Goal: Task Accomplishment & Management: Use online tool/utility

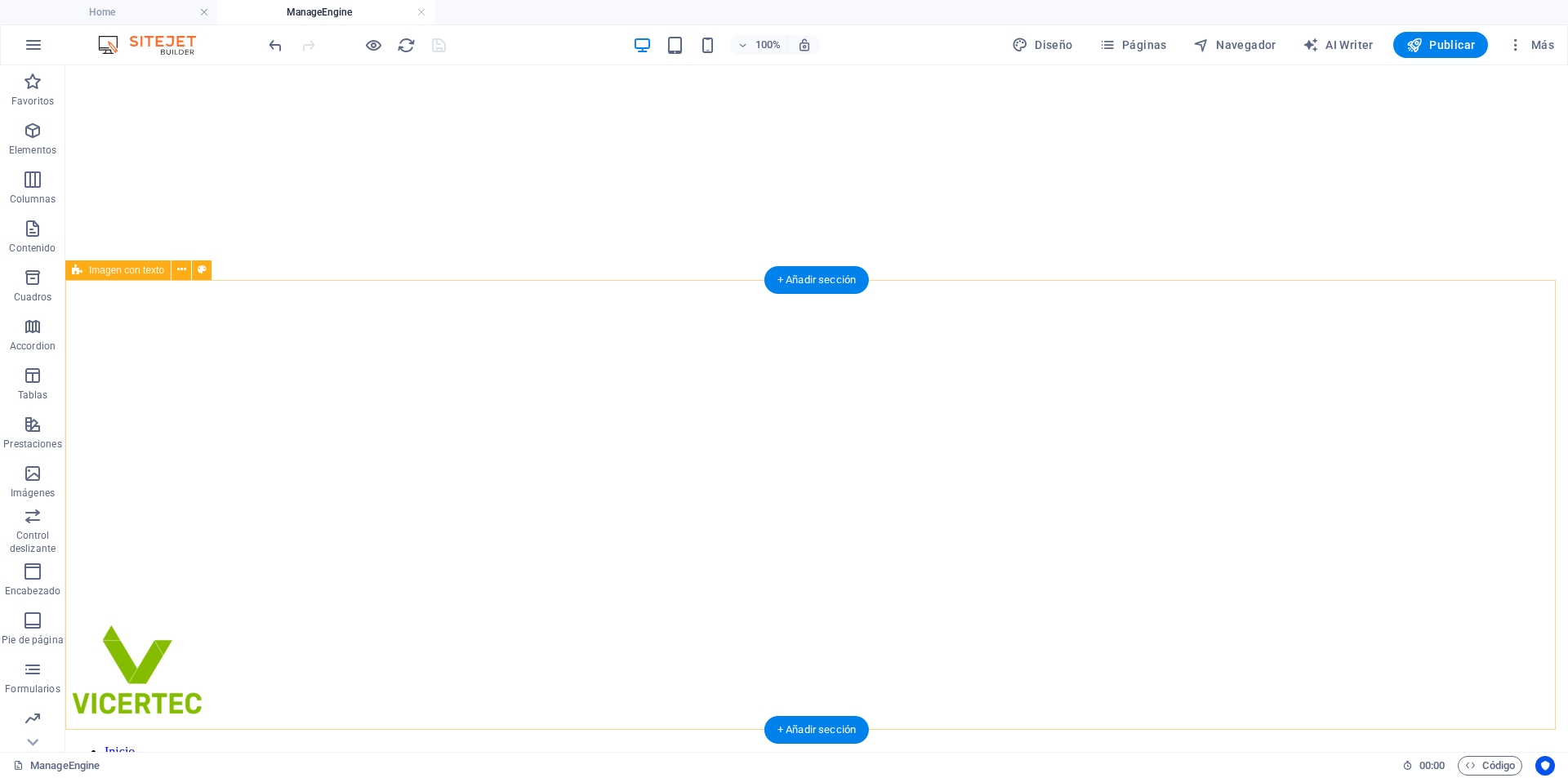
scroll to position [898, 0]
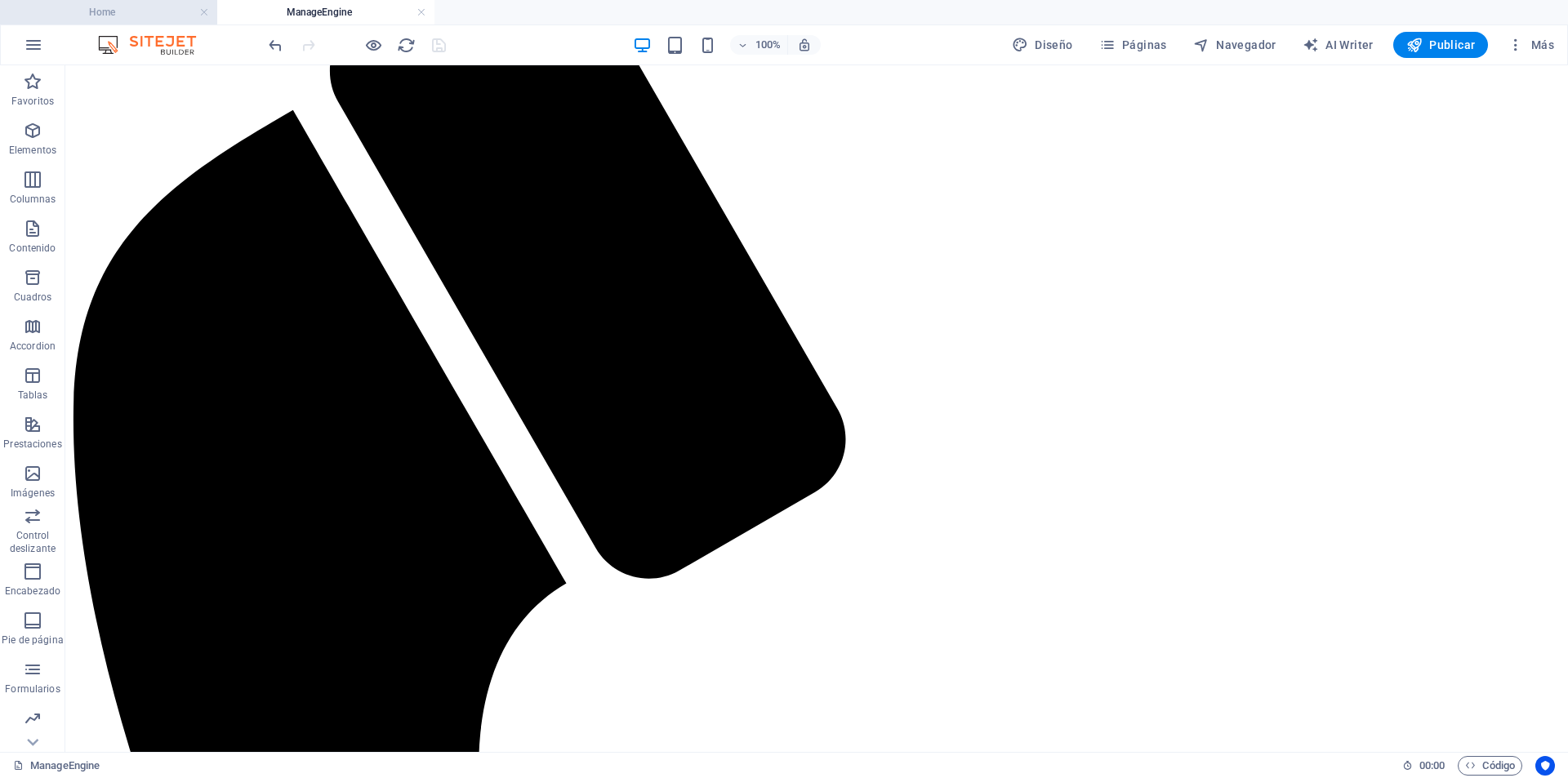
click at [144, 13] on h4 "Home" at bounding box center [108, 12] width 218 height 18
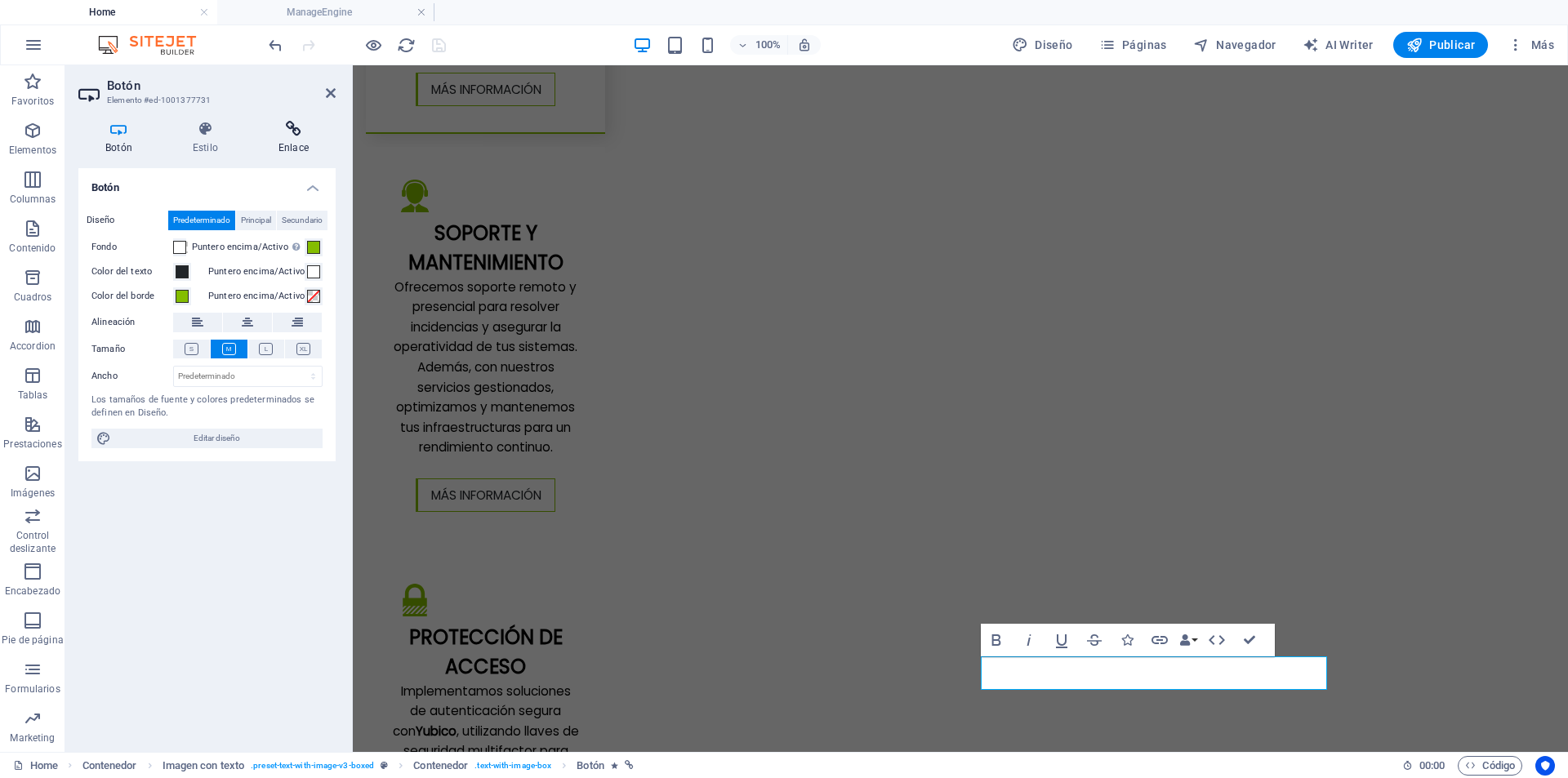
click at [290, 135] on icon at bounding box center [293, 129] width 84 height 16
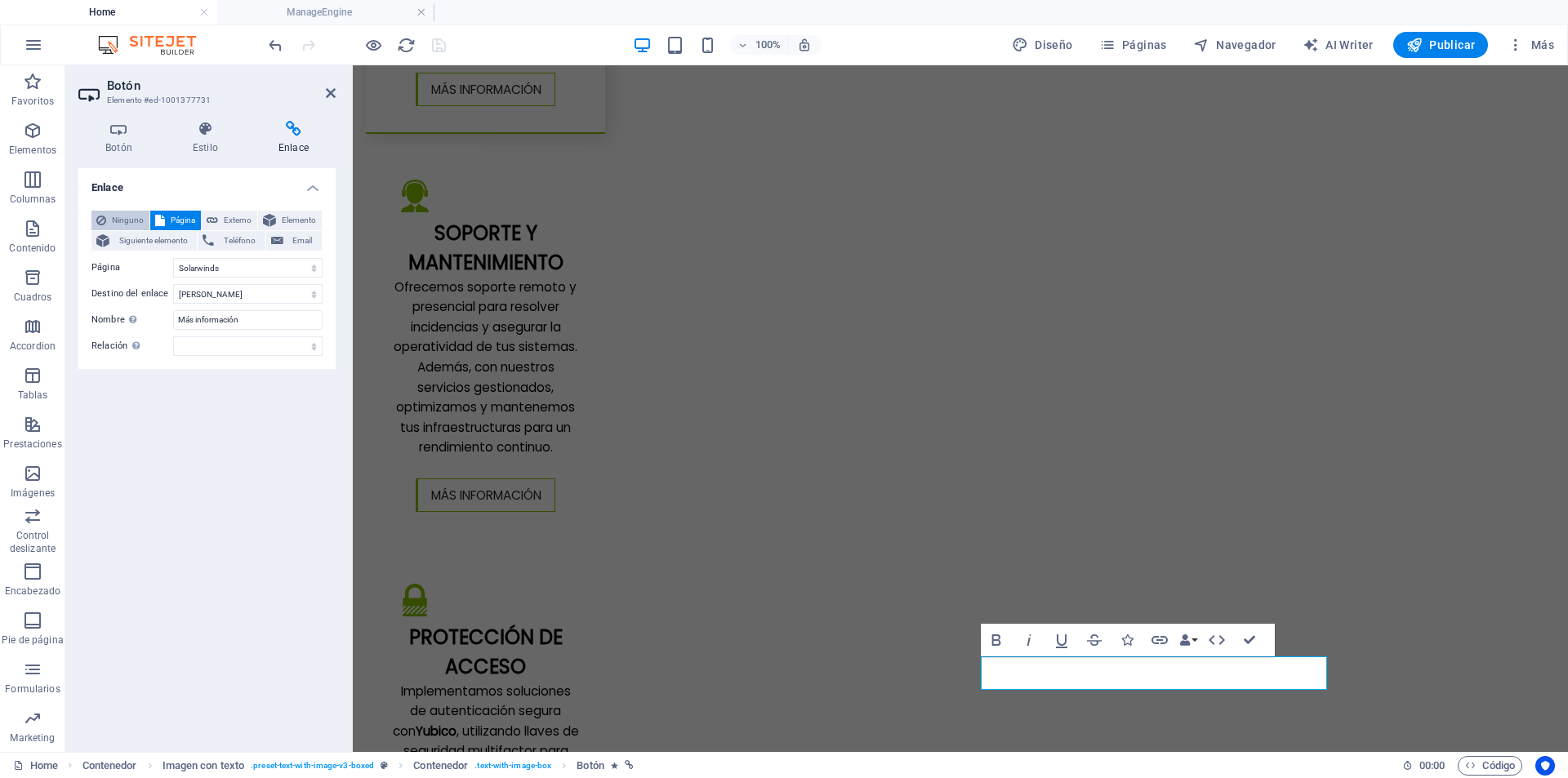
click at [125, 218] on span "Ninguno" at bounding box center [127, 220] width 33 height 20
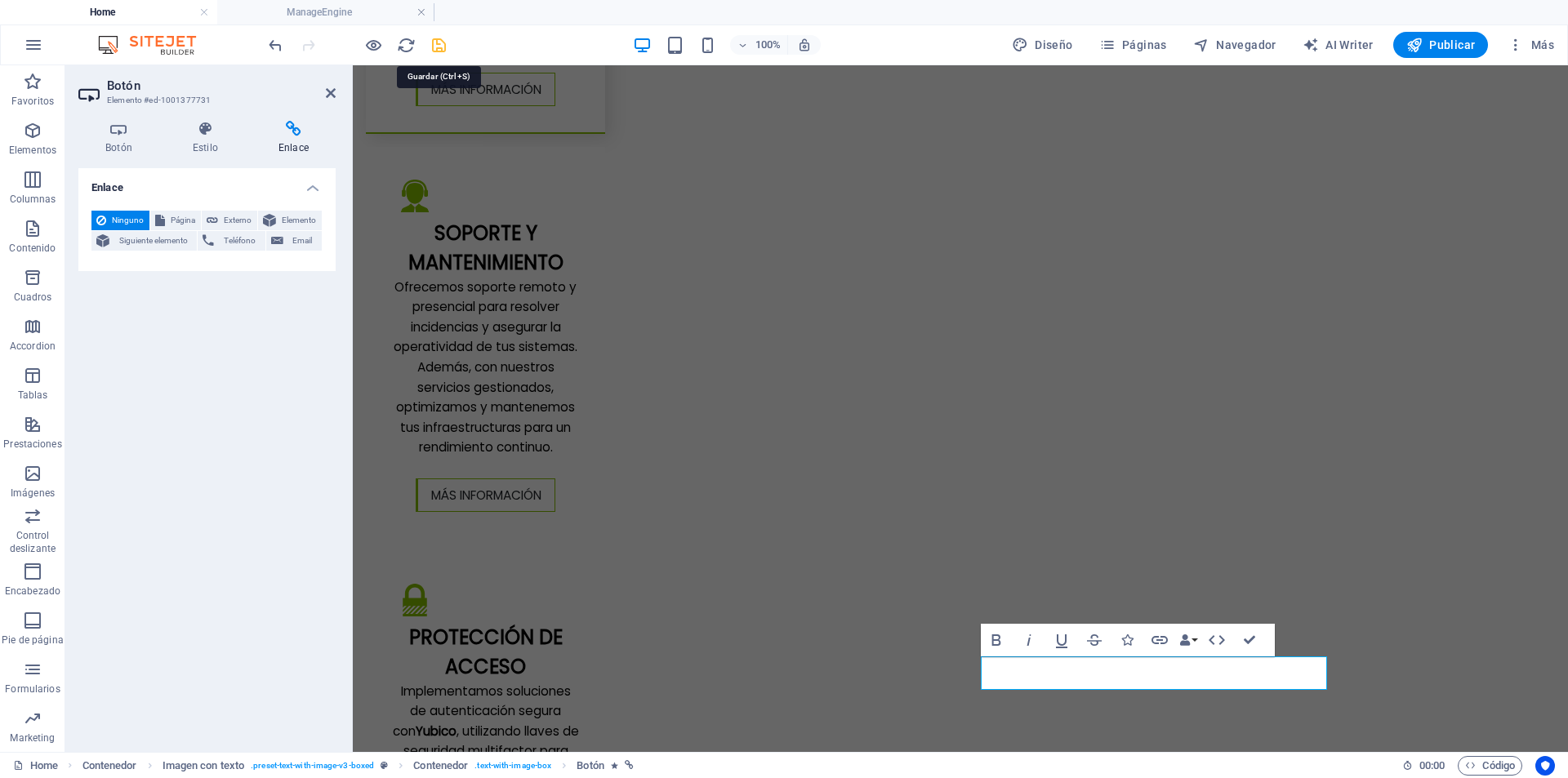
click at [435, 39] on icon "save" at bounding box center [439, 45] width 19 height 19
checkbox input "false"
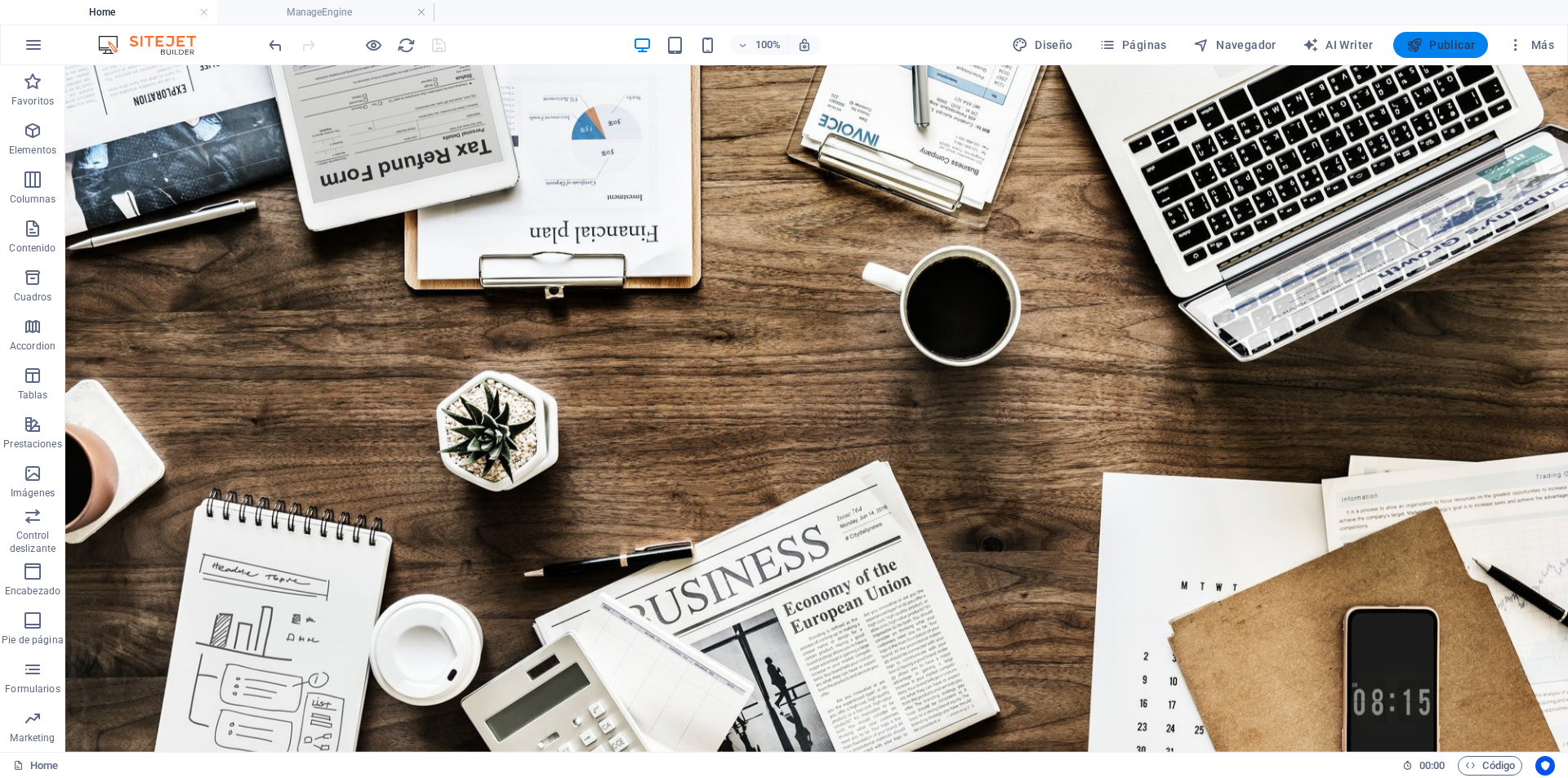
click at [1422, 47] on icon "button" at bounding box center [1414, 44] width 16 height 16
